Goal: Information Seeking & Learning: Learn about a topic

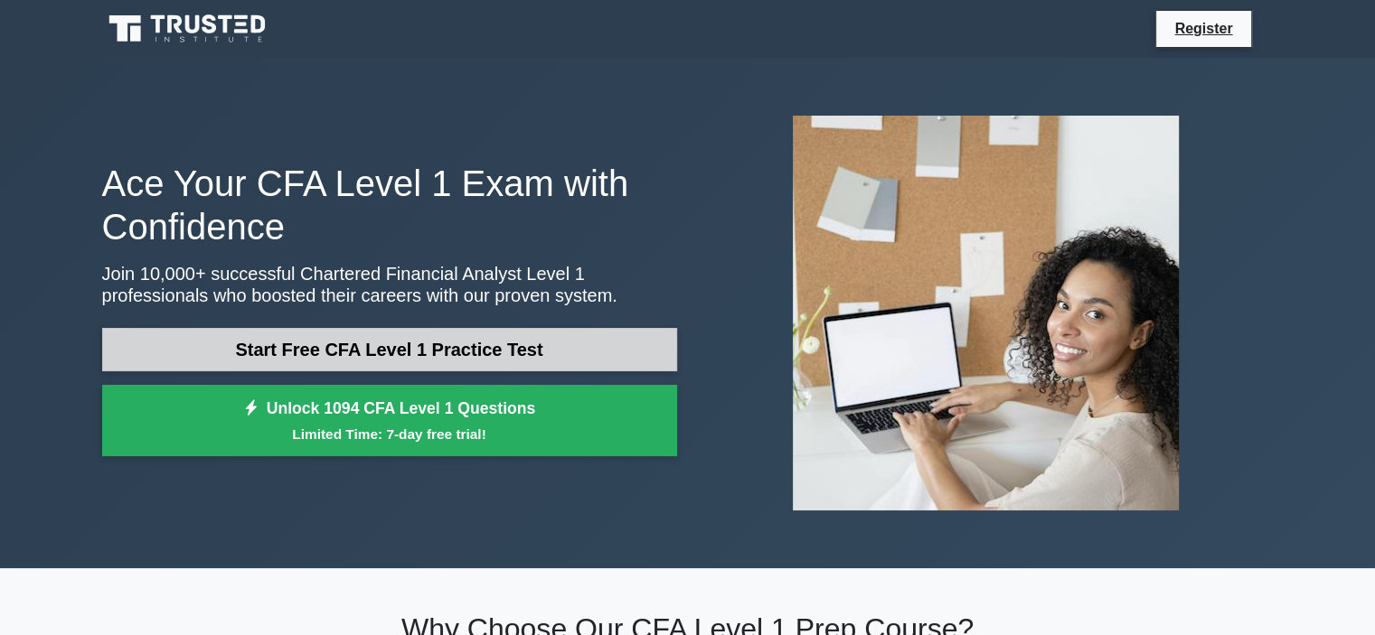
click at [488, 337] on link "Start Free CFA Level 1 Practice Test" at bounding box center [389, 349] width 575 height 43
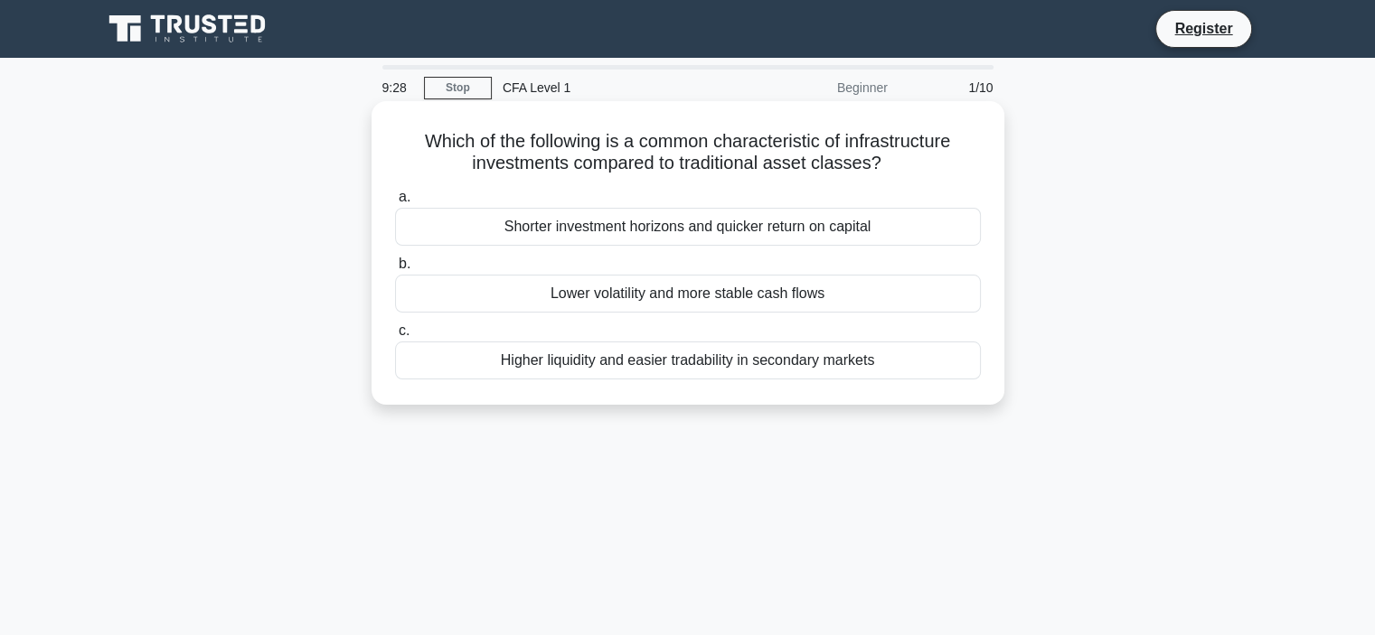
click at [656, 285] on div "Lower volatility and more stable cash flows" at bounding box center [688, 294] width 586 height 38
click at [680, 290] on div "Lower volatility and more stable cash flows" at bounding box center [688, 294] width 586 height 38
click at [395, 270] on input "b. Lower volatility and more stable cash flows" at bounding box center [395, 264] width 0 height 12
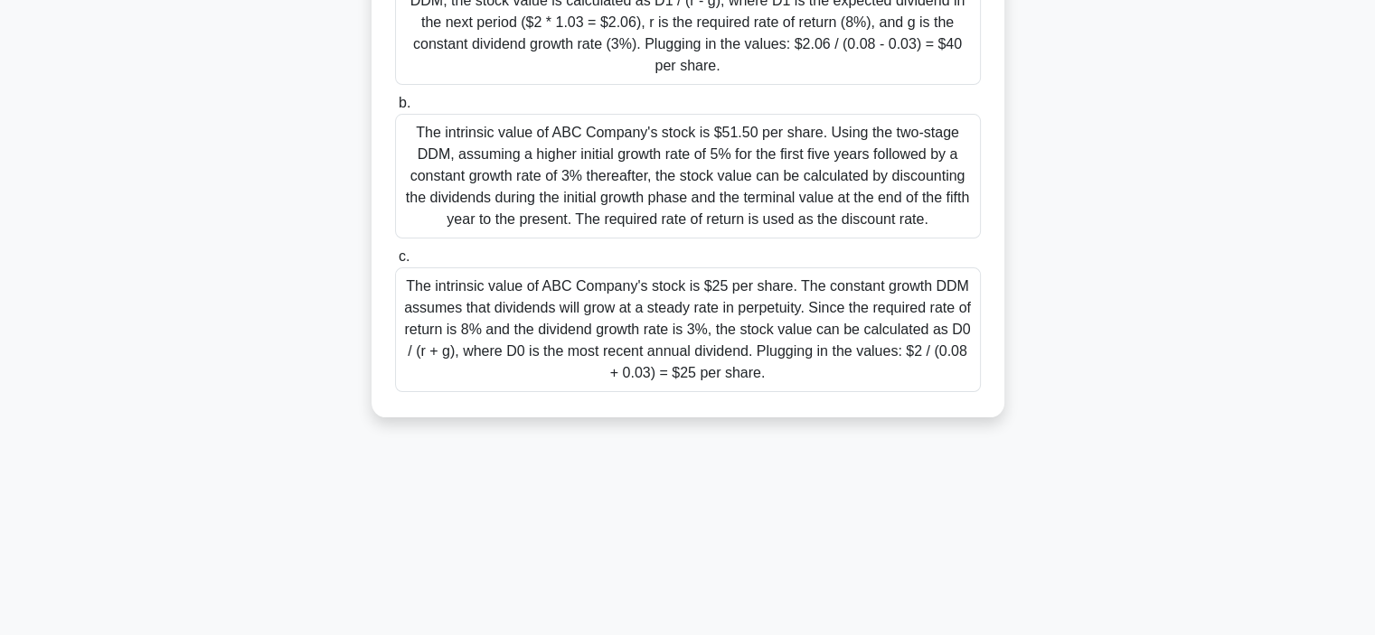
scroll to position [341, 0]
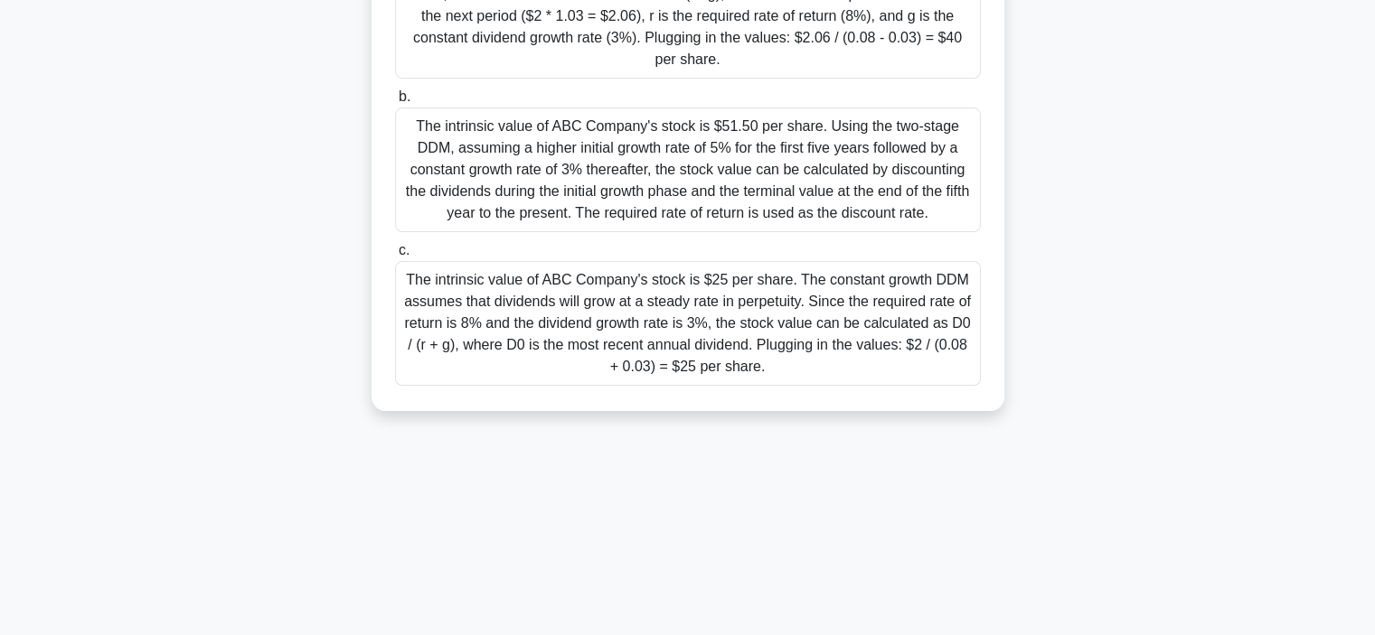
click at [752, 333] on div "The intrinsic value of ABC Company's stock is $25 per share. The constant growt…" at bounding box center [688, 323] width 586 height 125
click at [395, 257] on input "c. The intrinsic value of ABC Company's stock is $25 per share. The constant gr…" at bounding box center [395, 251] width 0 height 12
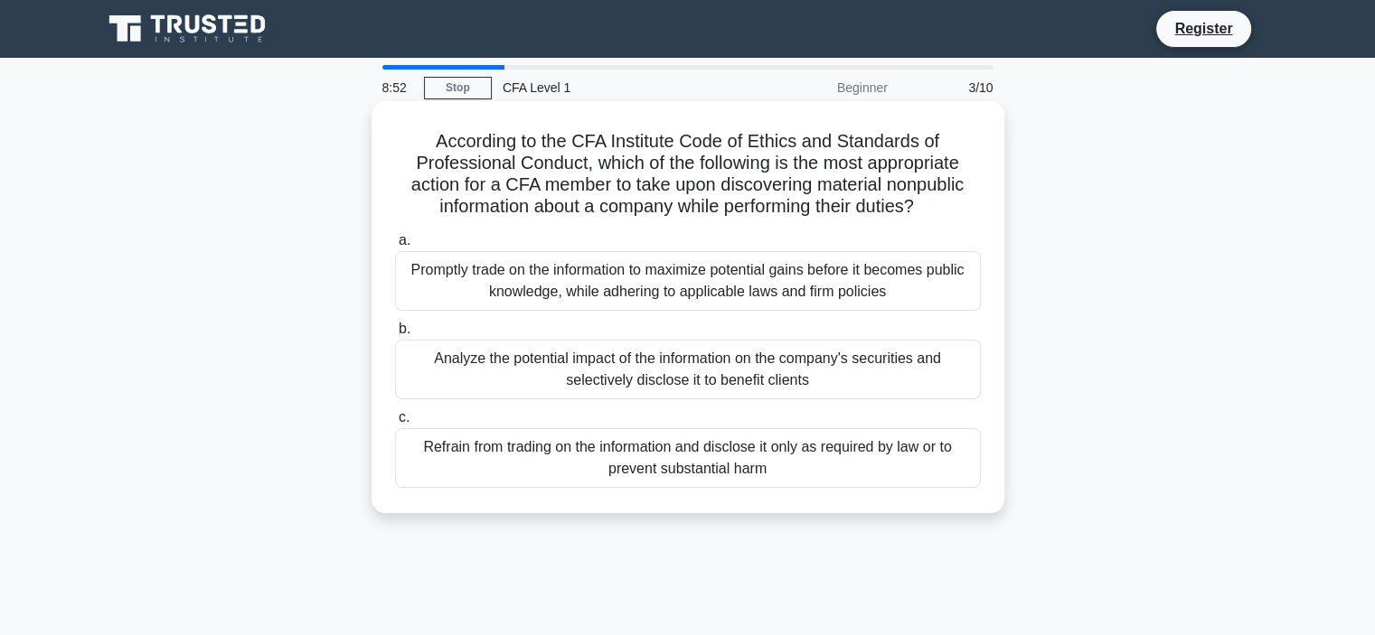
scroll to position [0, 0]
click at [824, 468] on div "Refrain from trading on the information and disclose it only as required by law…" at bounding box center [688, 458] width 586 height 60
click at [395, 424] on input "c. Refrain from trading on the information and disclose it only as required by …" at bounding box center [395, 418] width 0 height 12
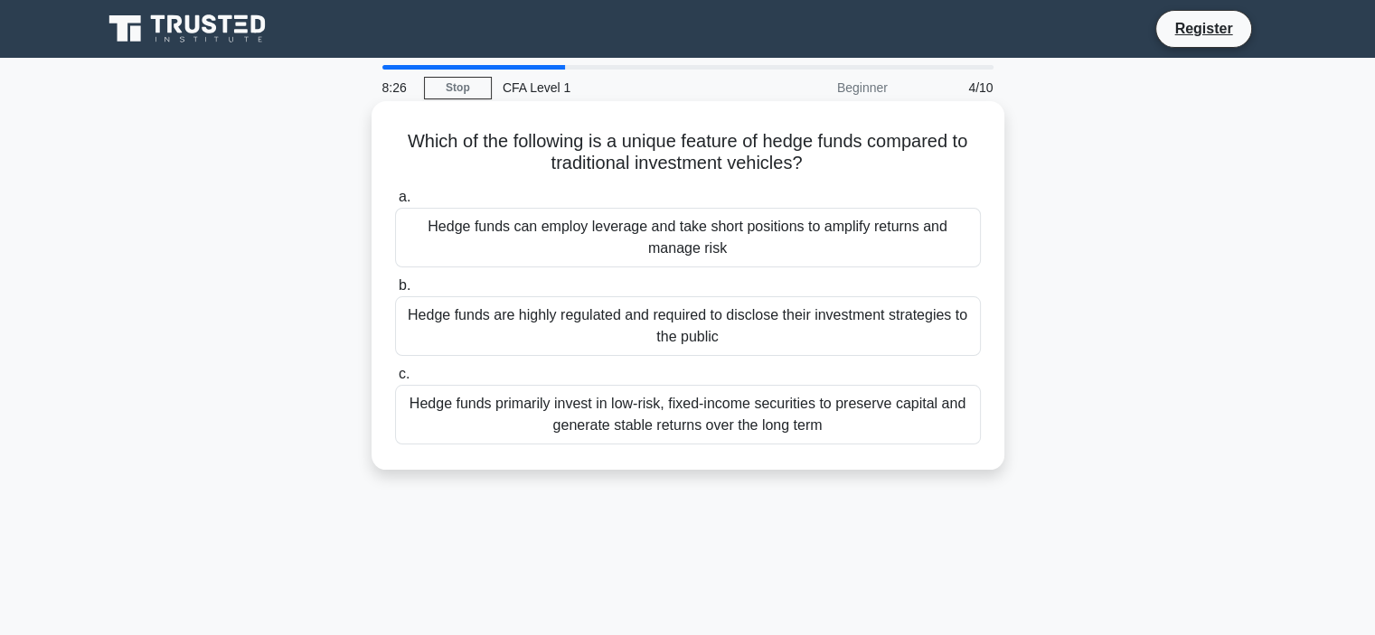
click at [688, 242] on div "Hedge funds can employ leverage and take short positions to amplify returns and…" at bounding box center [688, 238] width 586 height 60
click at [395, 203] on input "a. Hedge funds can employ leverage and take short positions to amplify returns …" at bounding box center [395, 198] width 0 height 12
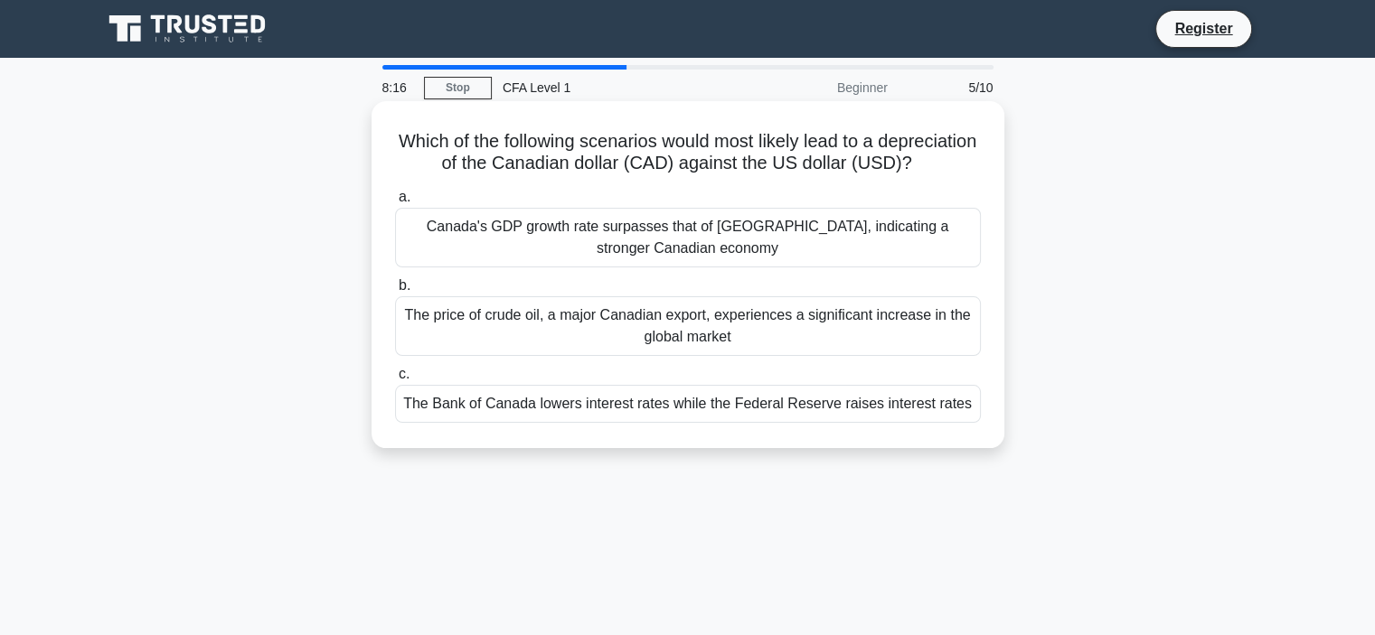
click at [700, 423] on div "The Bank of Canada lowers interest rates while the Federal Reserve raises inter…" at bounding box center [688, 404] width 586 height 38
click at [560, 420] on div "The Bank of Canada lowers interest rates while the Federal Reserve raises inter…" at bounding box center [688, 404] width 586 height 38
click at [395, 381] on input "c. The Bank of Canada lowers interest rates while the Federal Reserve raises in…" at bounding box center [395, 375] width 0 height 12
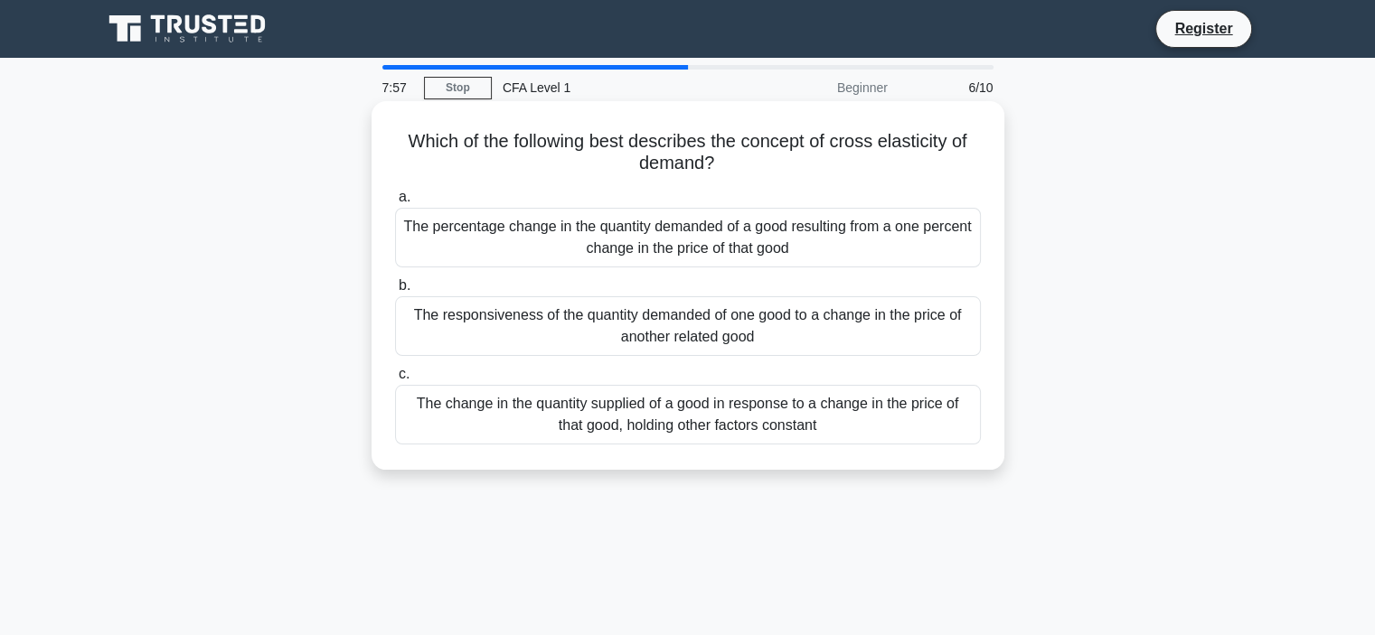
click at [803, 334] on div "The responsiveness of the quantity demanded of one good to a change in the pric…" at bounding box center [688, 326] width 586 height 60
click at [395, 292] on input "b. The responsiveness of the quantity demanded of one good to a change in the p…" at bounding box center [395, 286] width 0 height 12
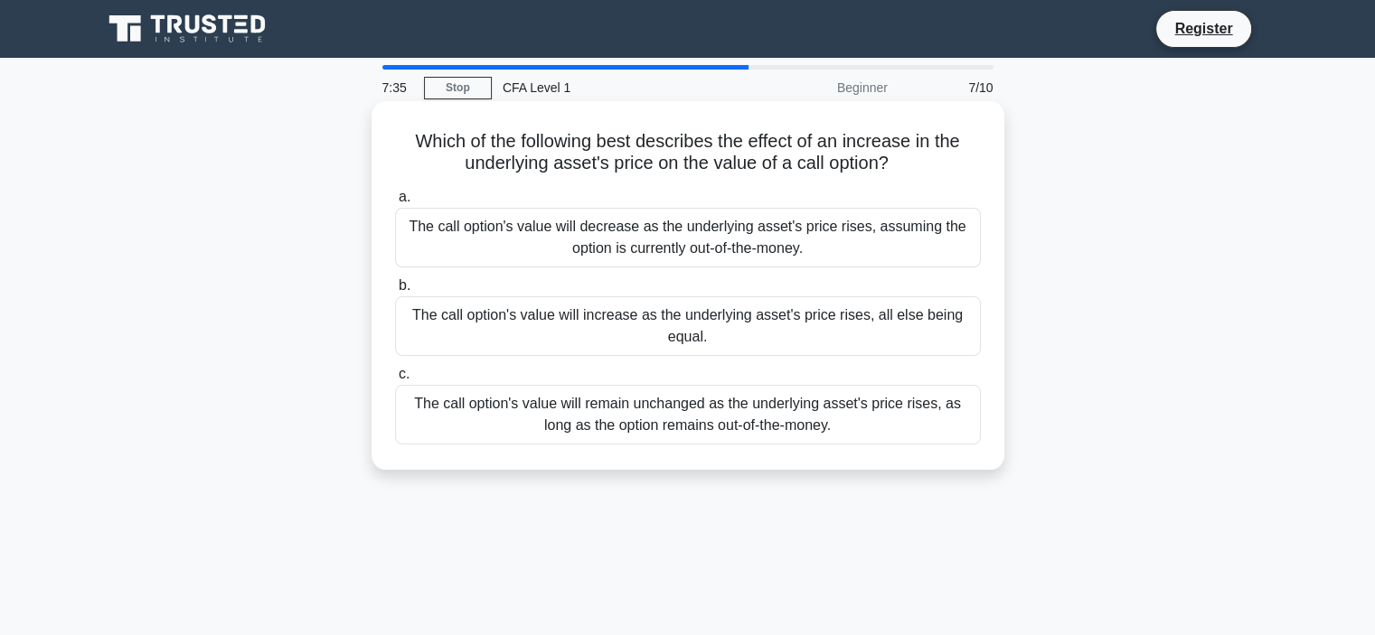
click at [832, 339] on div "The call option's value will increase as the underlying asset's price rises, al…" at bounding box center [688, 326] width 586 height 60
click at [395, 292] on input "b. The call option's value will increase as the underlying asset's price rises,…" at bounding box center [395, 286] width 0 height 12
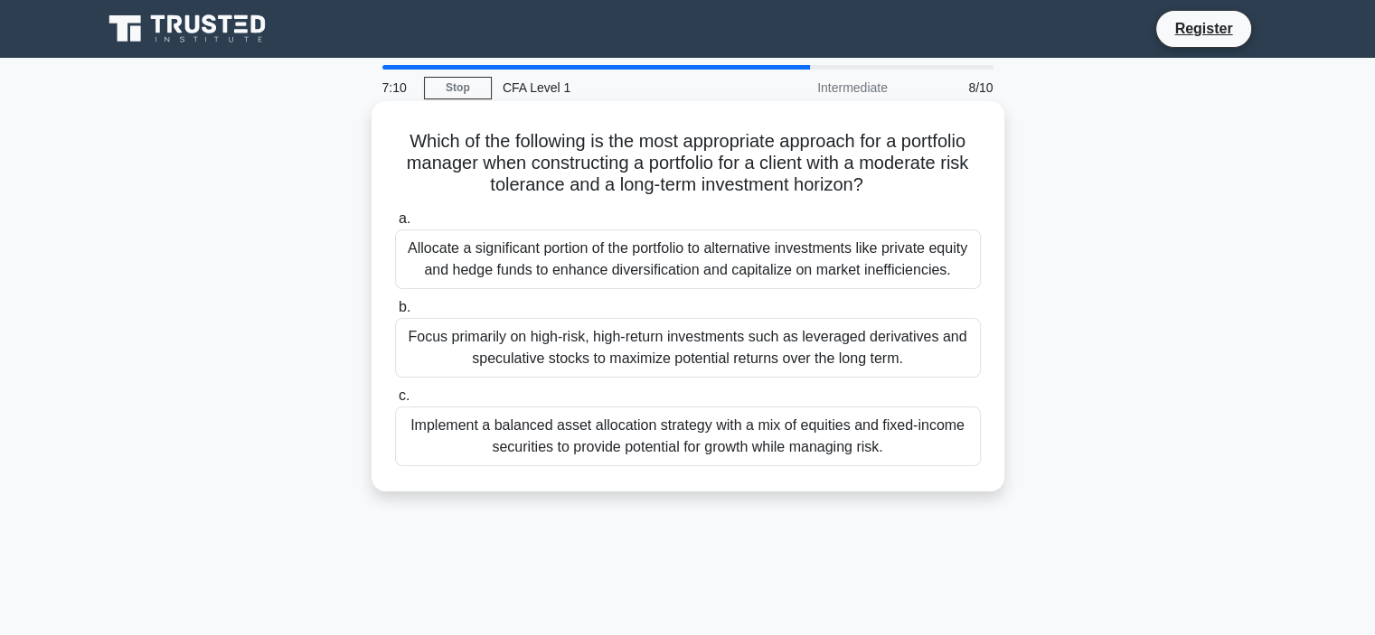
drag, startPoint x: 907, startPoint y: 432, endPoint x: 875, endPoint y: 432, distance: 31.6
click at [875, 432] on div "Implement a balanced asset allocation strategy with a mix of equities and fixed…" at bounding box center [688, 437] width 586 height 60
click at [395, 402] on input "c. Implement a balanced asset allocation strategy with a mix of equities and fi…" at bounding box center [395, 396] width 0 height 12
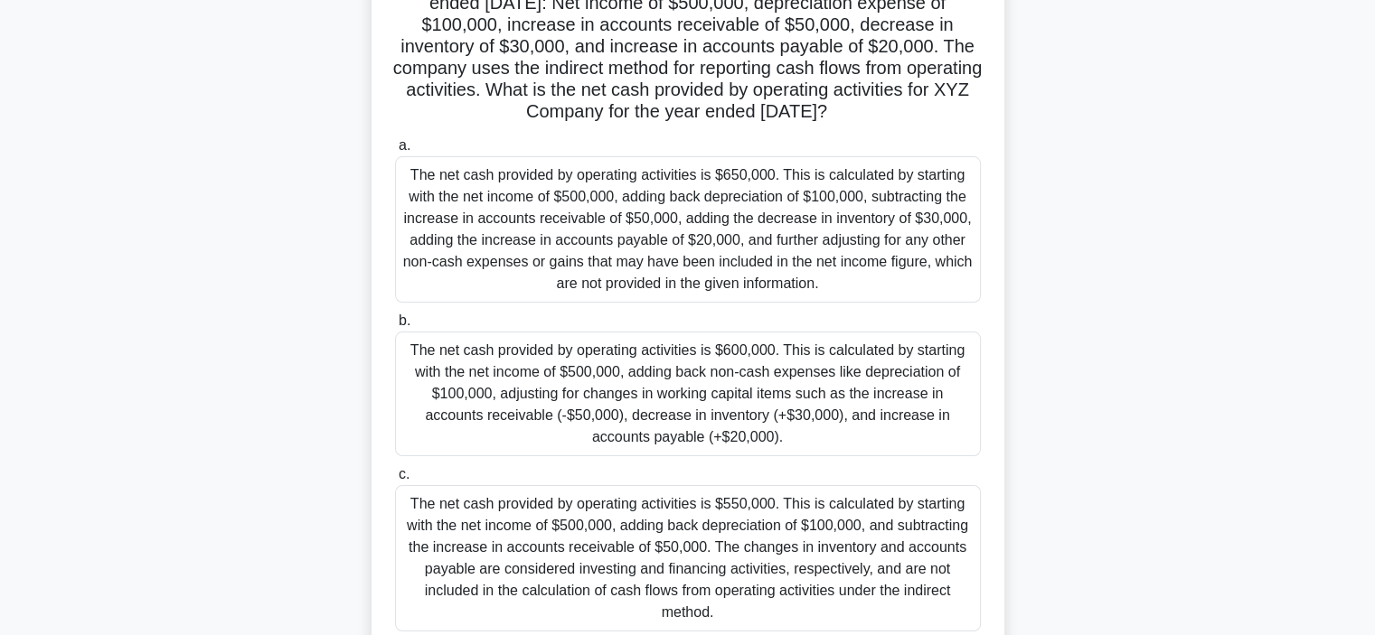
scroll to position [250, 0]
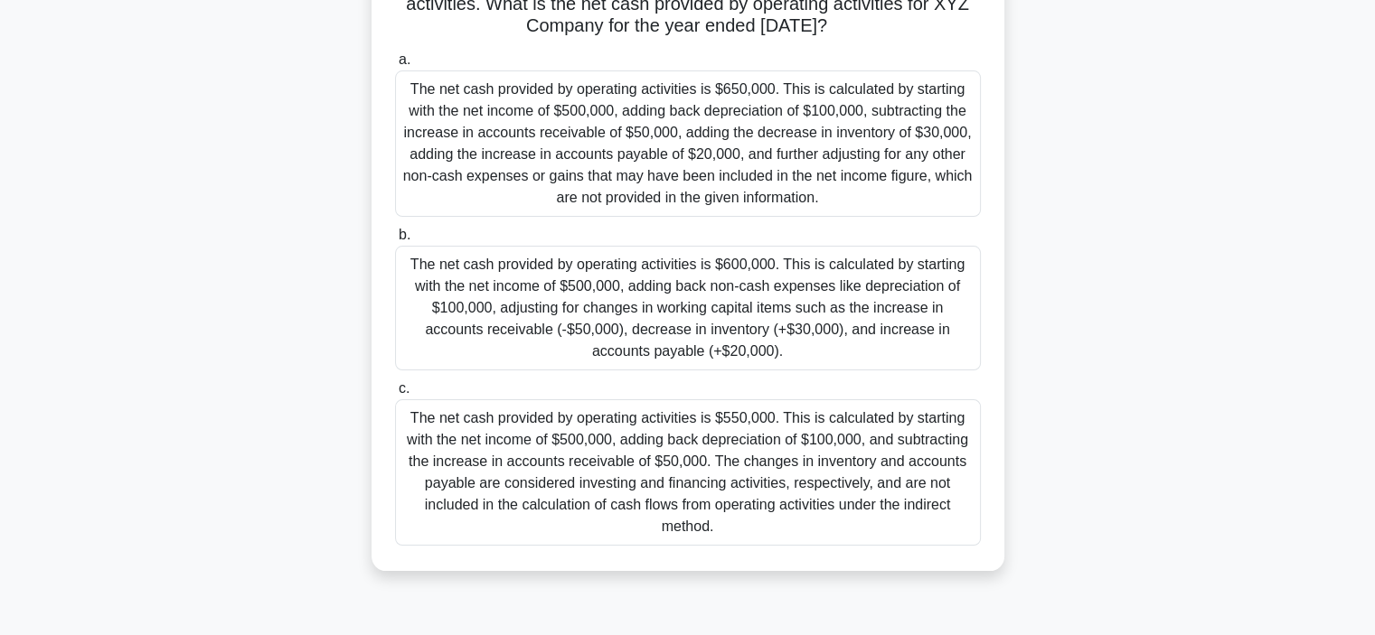
click at [756, 484] on div "The net cash provided by operating activities is $550,000. This is calculated b…" at bounding box center [688, 472] width 586 height 146
click at [395, 395] on input "c. The net cash provided by operating activities is $550,000. This is calculate…" at bounding box center [395, 389] width 0 height 12
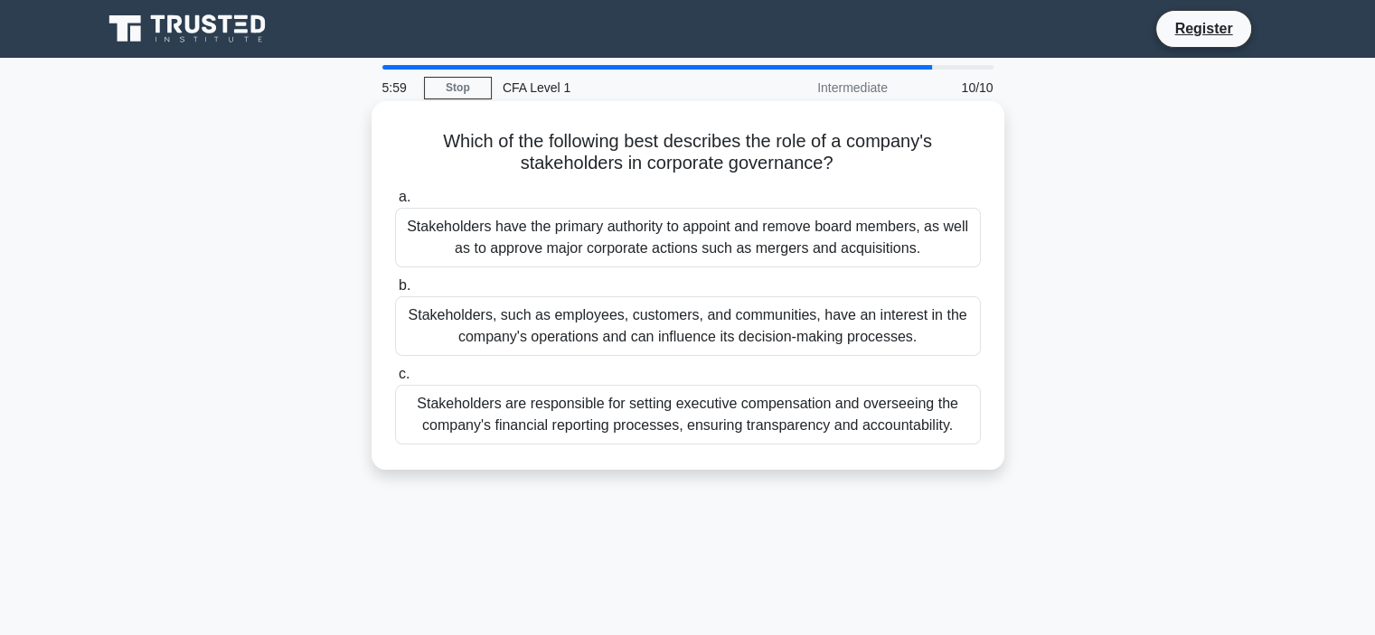
scroll to position [0, 0]
click at [652, 328] on div "Stakeholders, such as employees, customers, and communities, have an interest i…" at bounding box center [688, 326] width 586 height 60
click at [395, 292] on input "b. Stakeholders, such as employees, customers, and communities, have an interes…" at bounding box center [395, 286] width 0 height 12
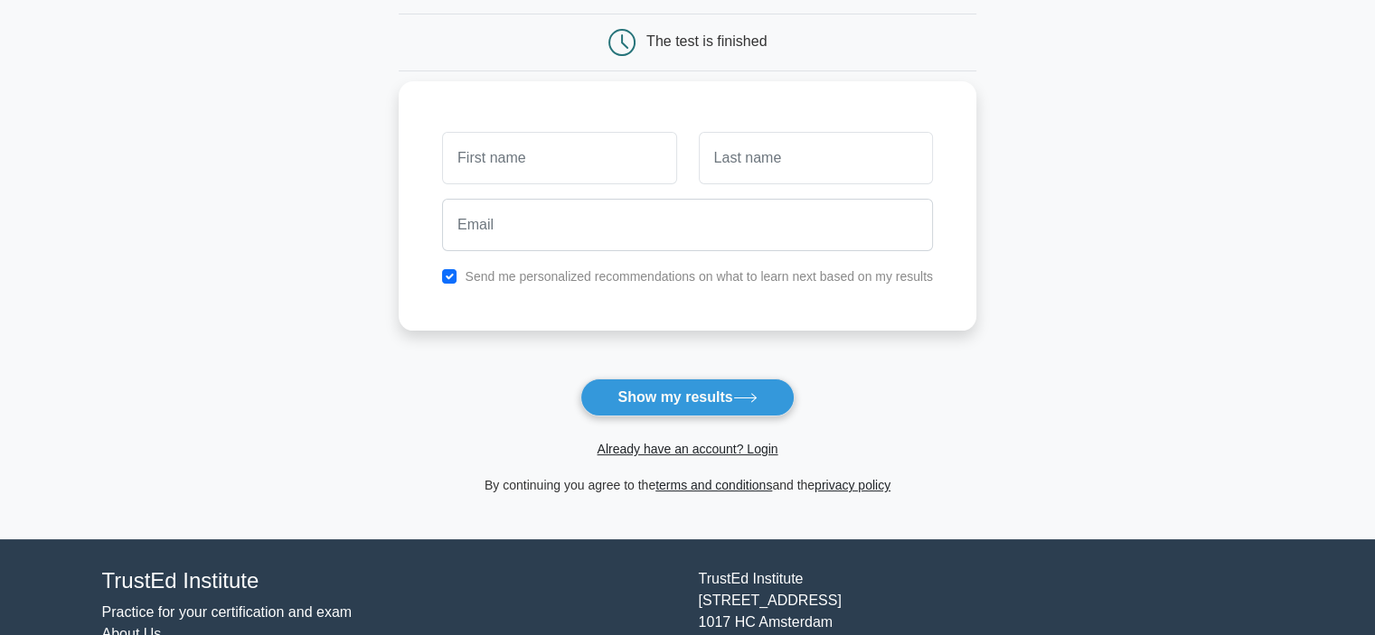
scroll to position [181, 0]
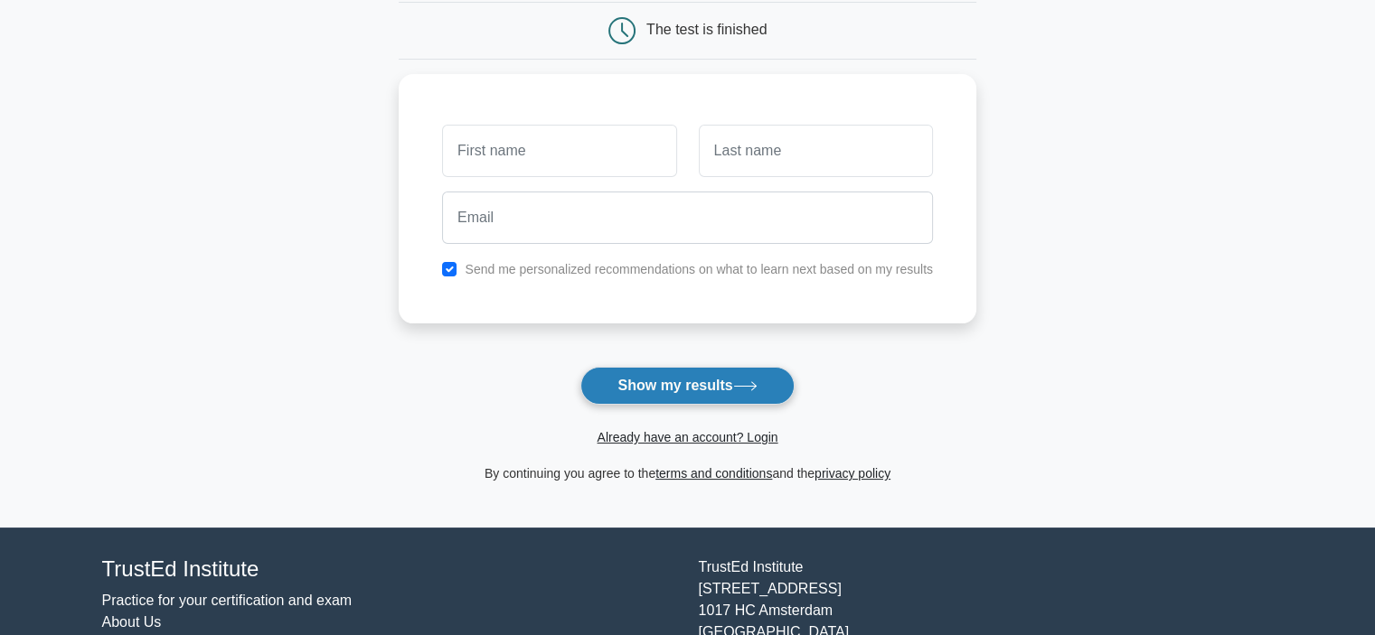
click at [647, 375] on button "Show my results" at bounding box center [686, 386] width 213 height 38
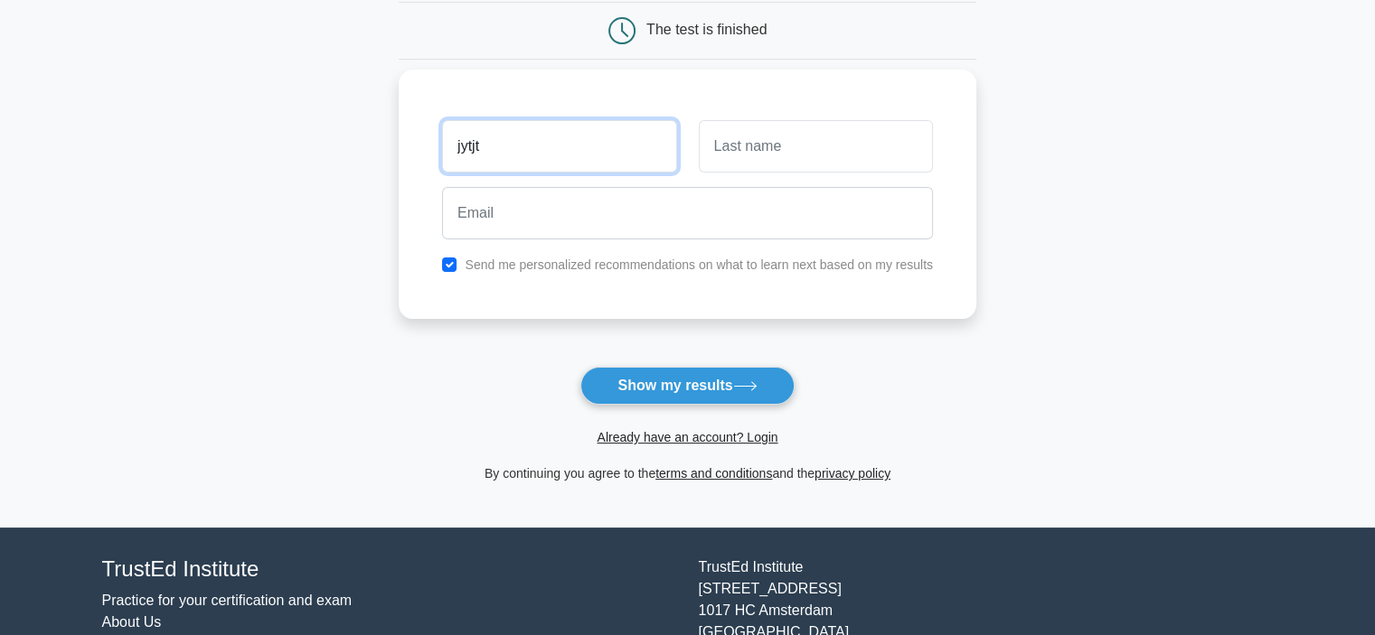
type input "jytjt"
click at [762, 151] on input "text" at bounding box center [816, 146] width 234 height 52
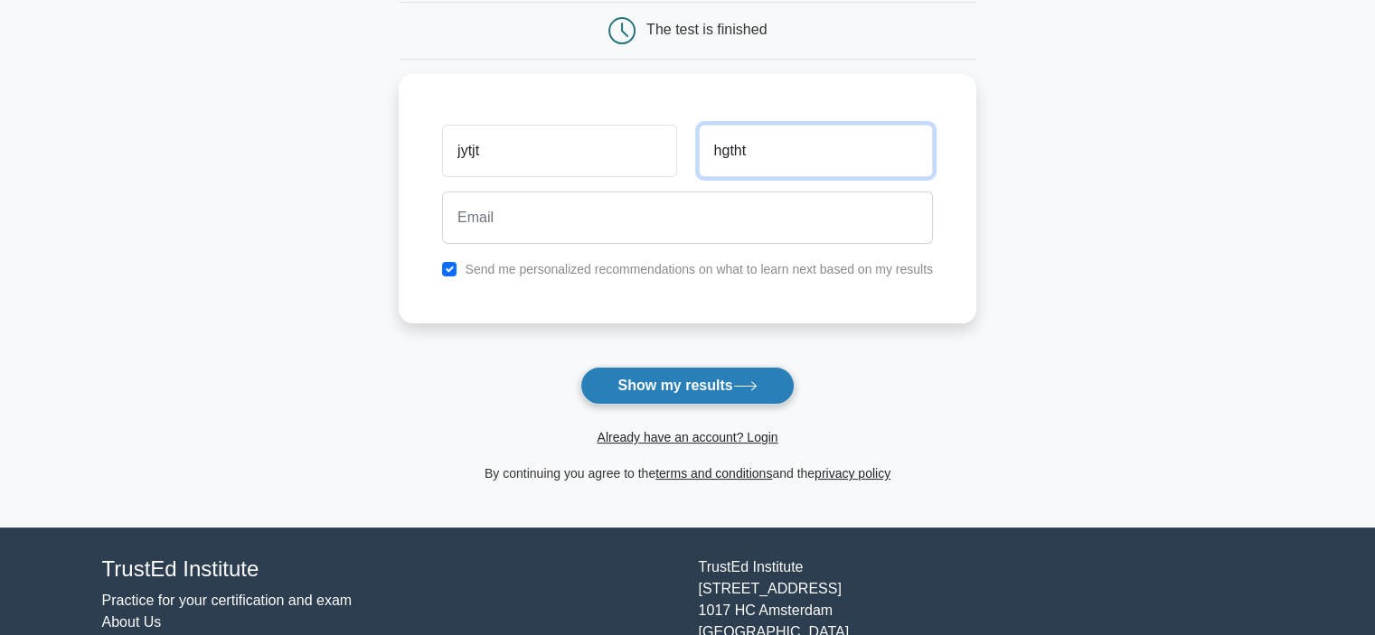
type input "hgtht"
click at [730, 389] on button "Show my results" at bounding box center [686, 386] width 213 height 38
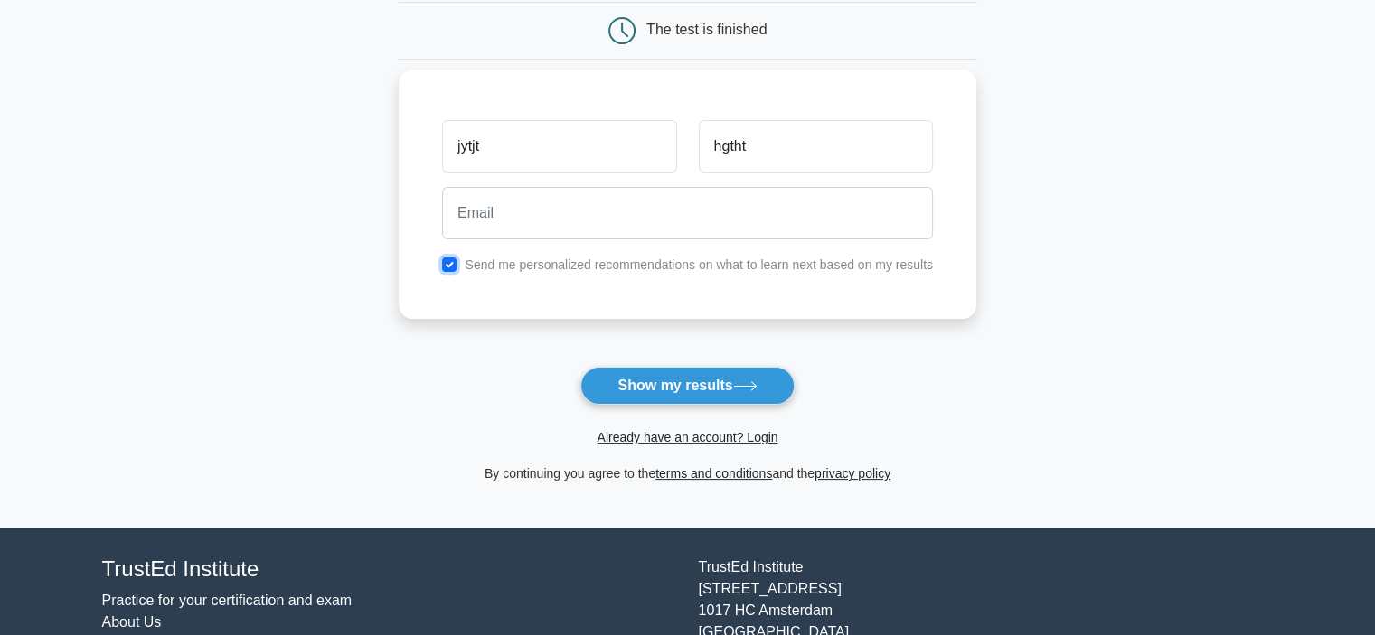
click at [448, 263] on input "checkbox" at bounding box center [449, 265] width 14 height 14
checkbox input "false"
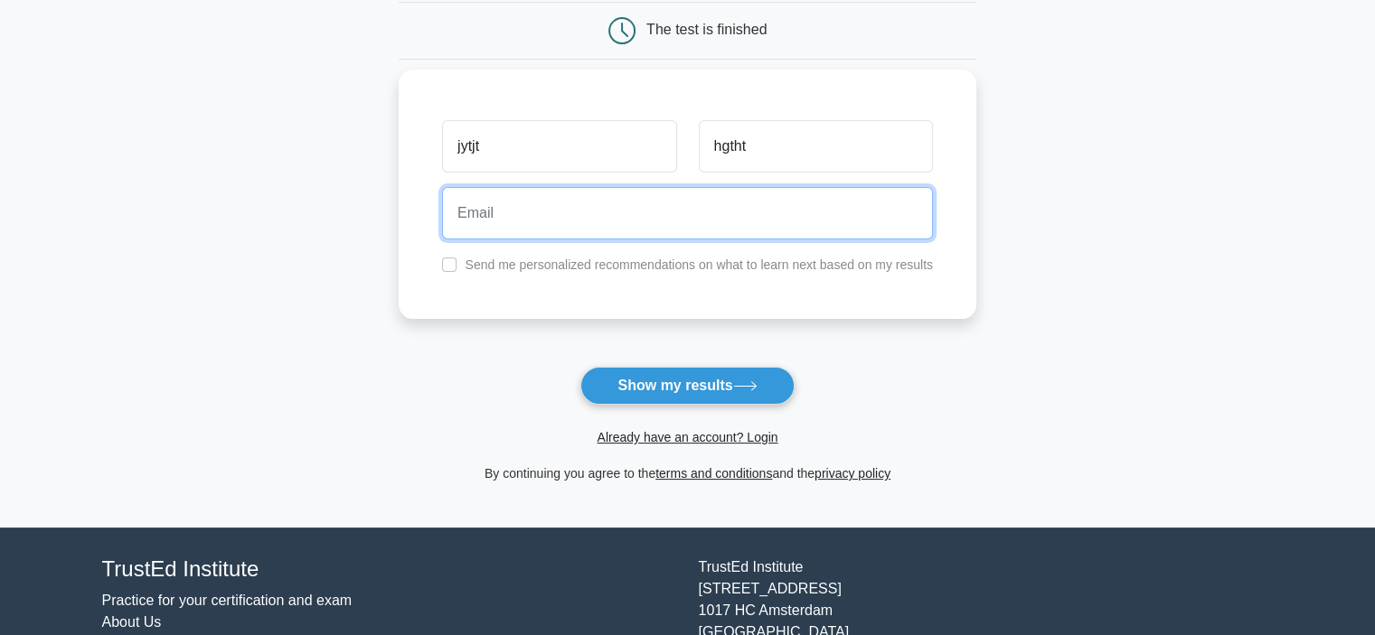
click at [506, 219] on input "email" at bounding box center [687, 213] width 491 height 52
type input "sdds@gvom"
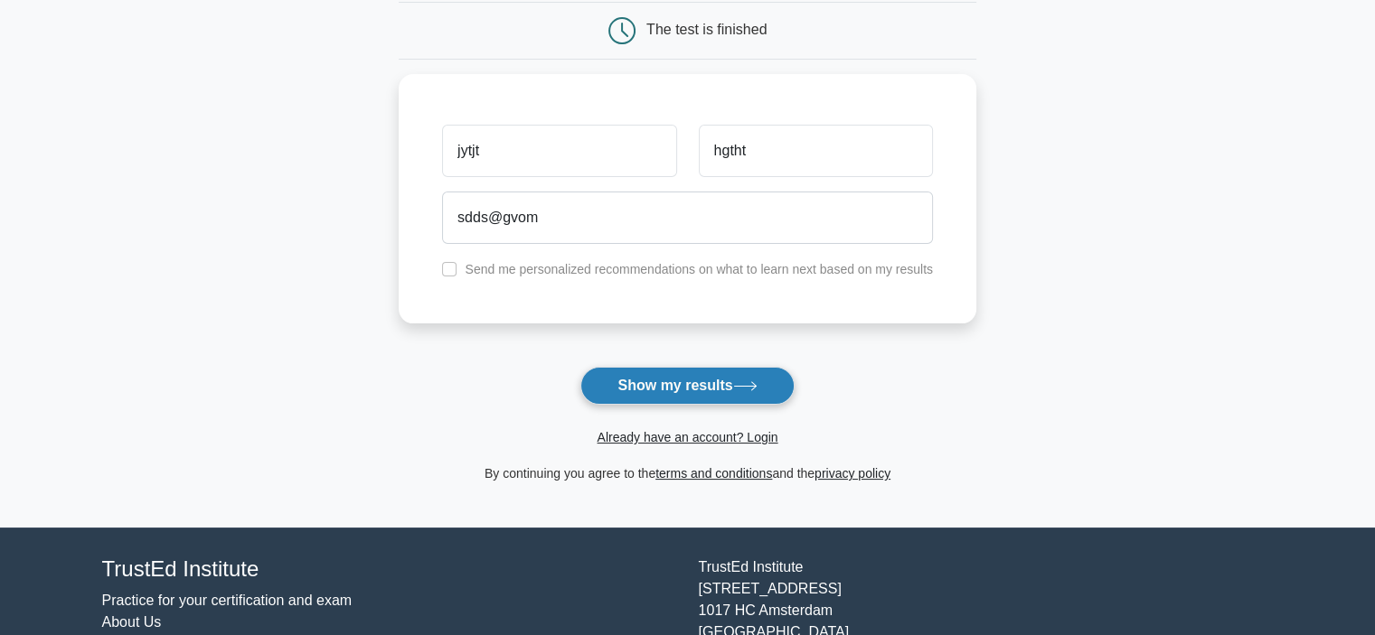
click at [719, 385] on button "Show my results" at bounding box center [686, 386] width 213 height 38
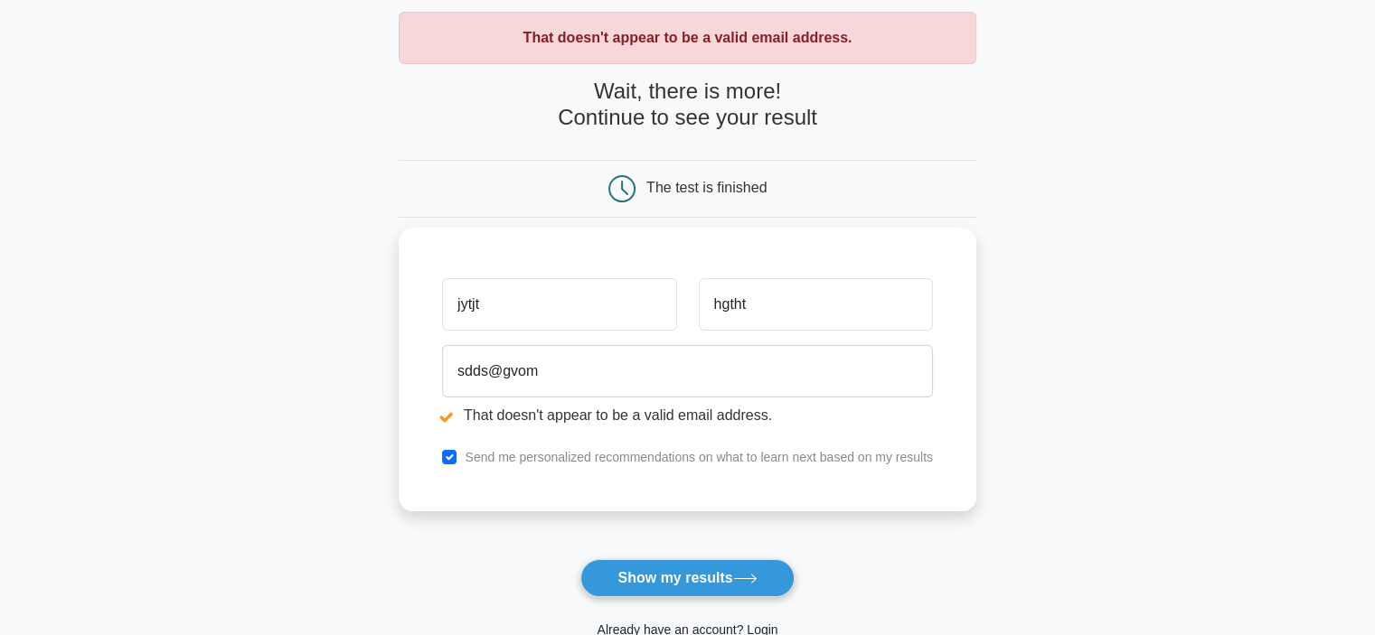
scroll to position [271, 0]
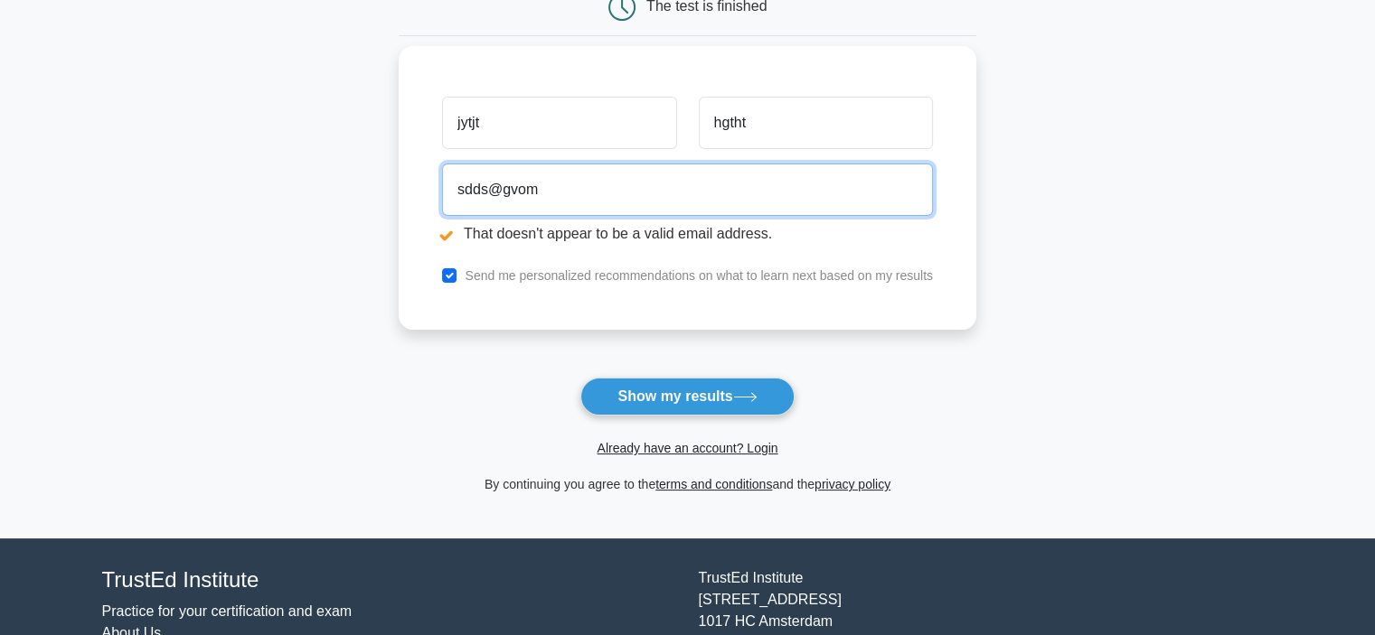
click at [515, 191] on input "sdds@gvom" at bounding box center [687, 190] width 491 height 52
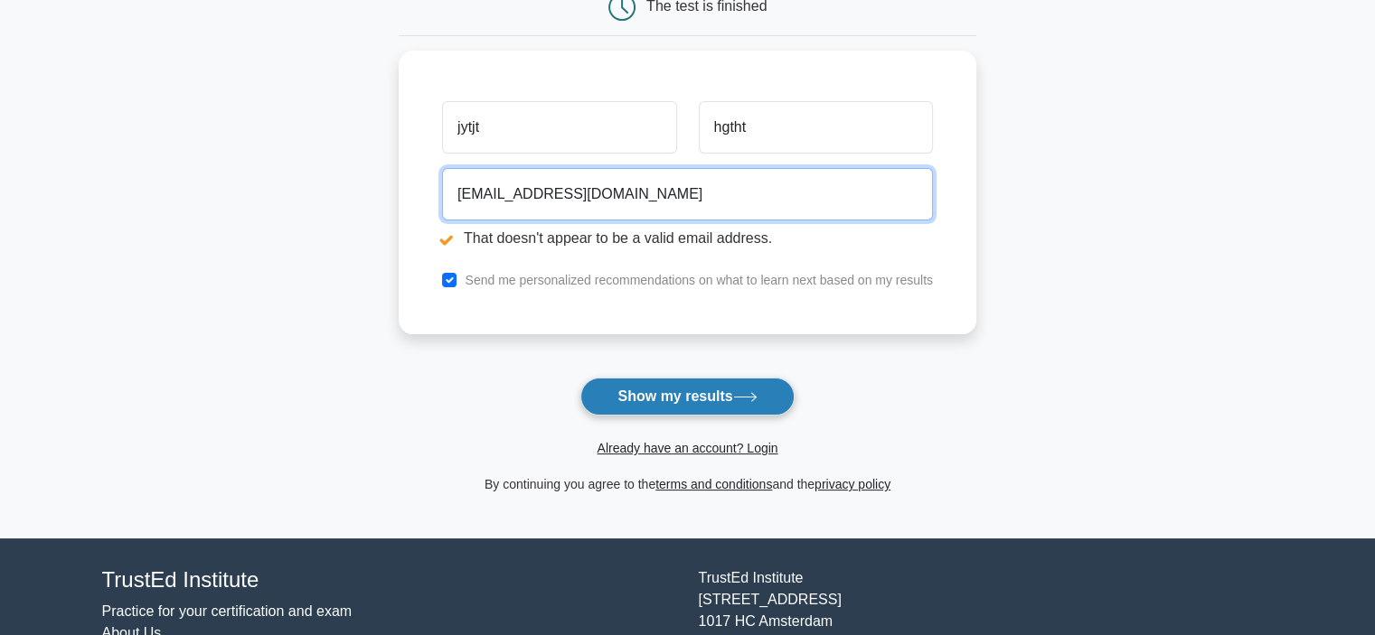
type input "sdds@gv.com"
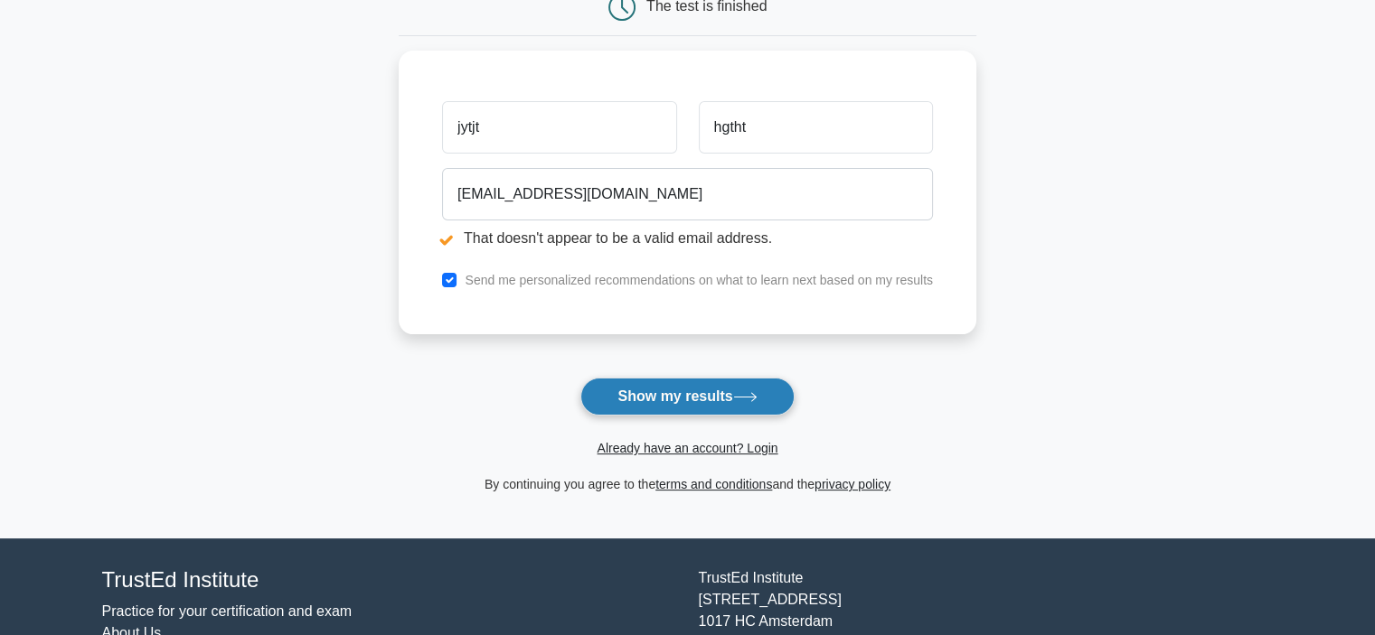
click at [703, 402] on button "Show my results" at bounding box center [686, 397] width 213 height 38
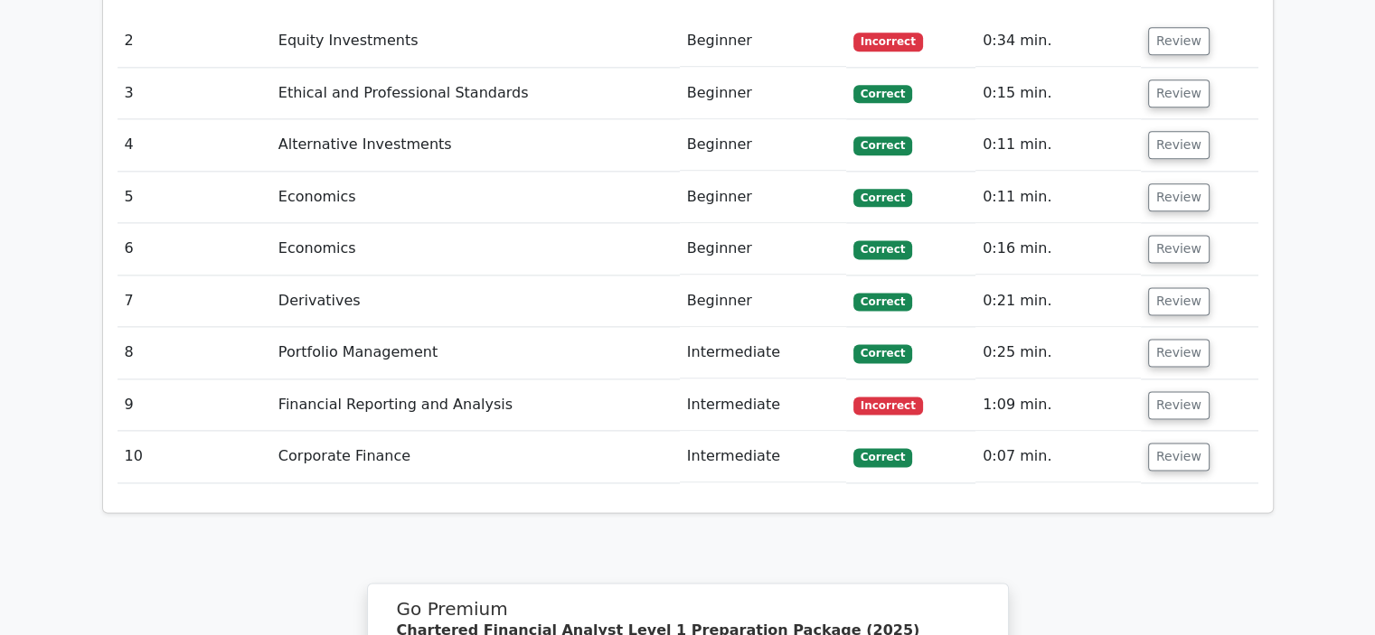
scroll to position [1892, 0]
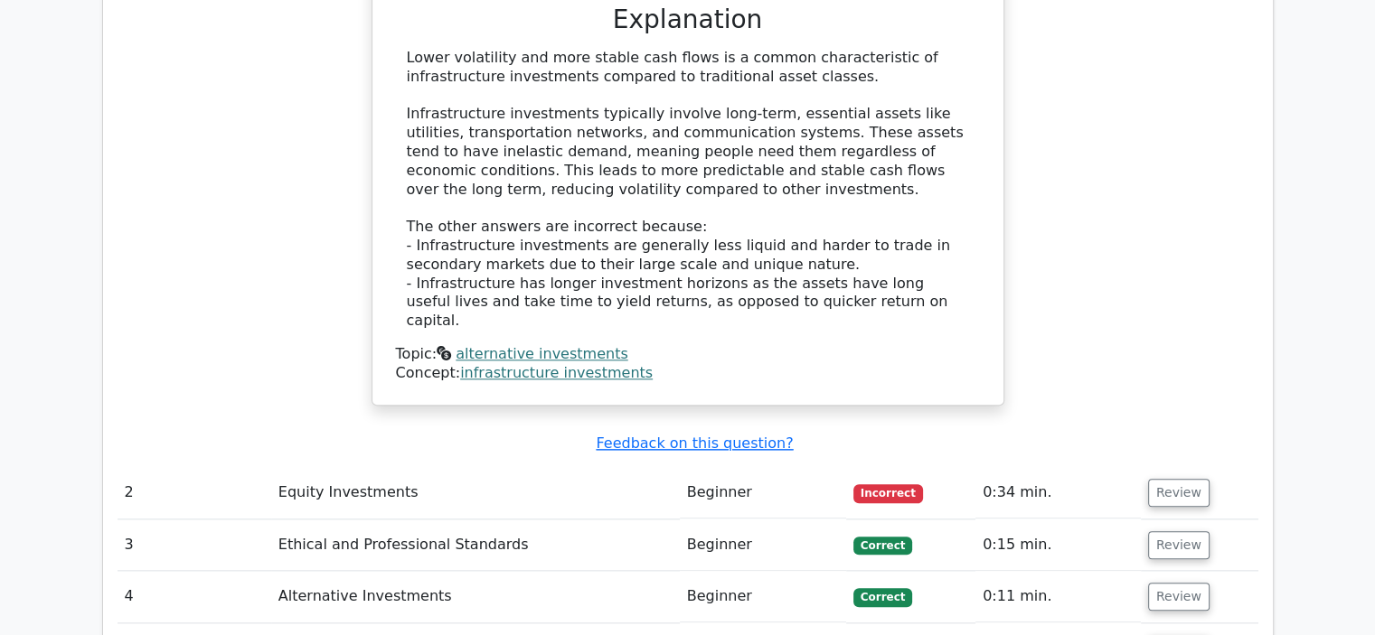
click at [1148, 479] on button "Review" at bounding box center [1178, 493] width 61 height 28
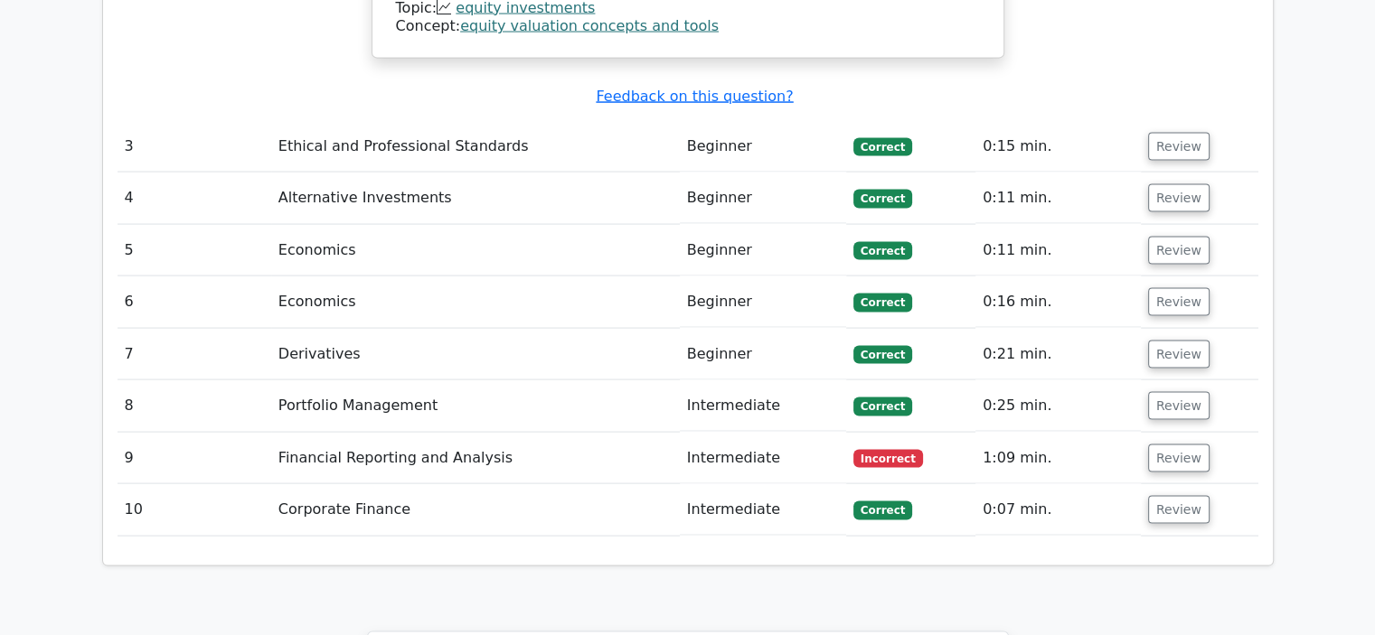
scroll to position [3609, 0]
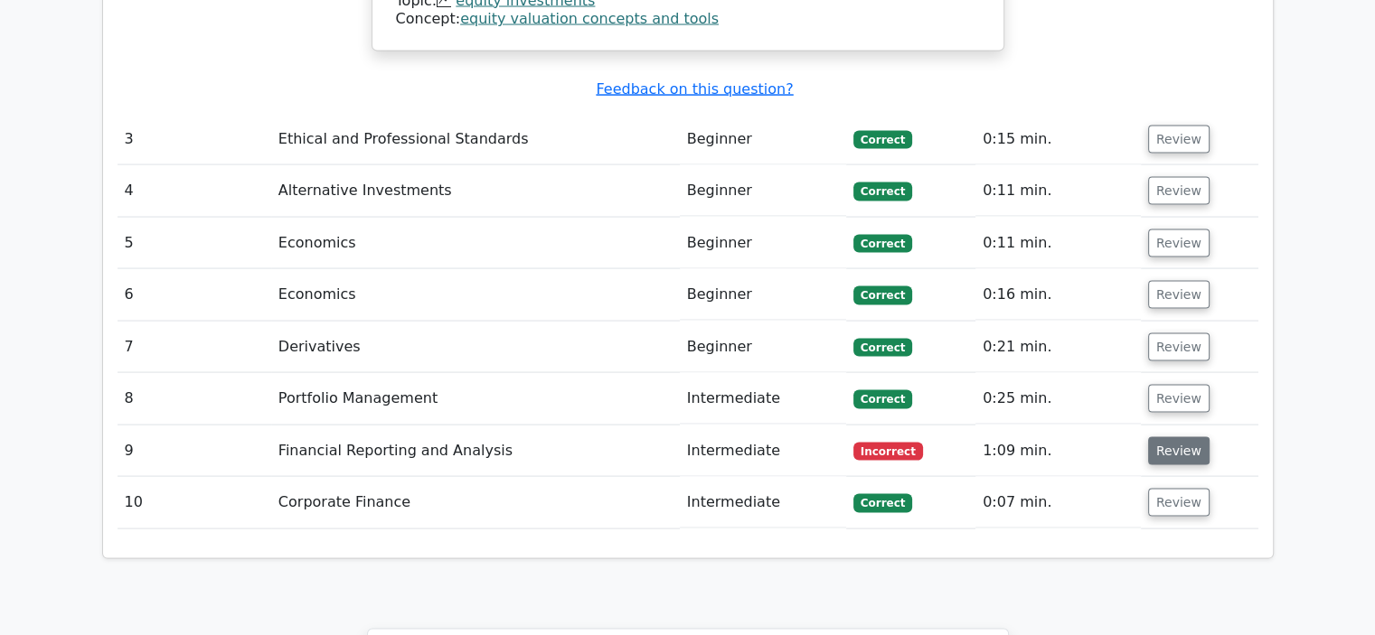
click at [1150, 437] on button "Review" at bounding box center [1178, 451] width 61 height 28
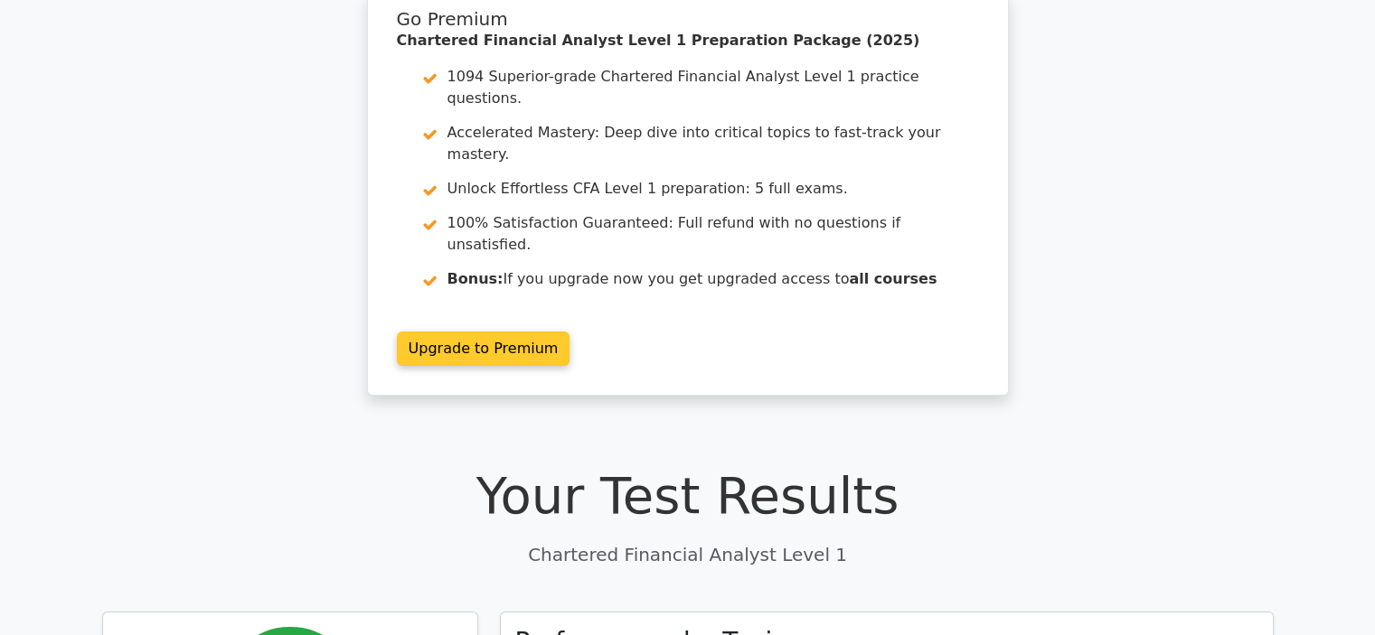
scroll to position [0, 0]
